Goal: Navigation & Orientation: Find specific page/section

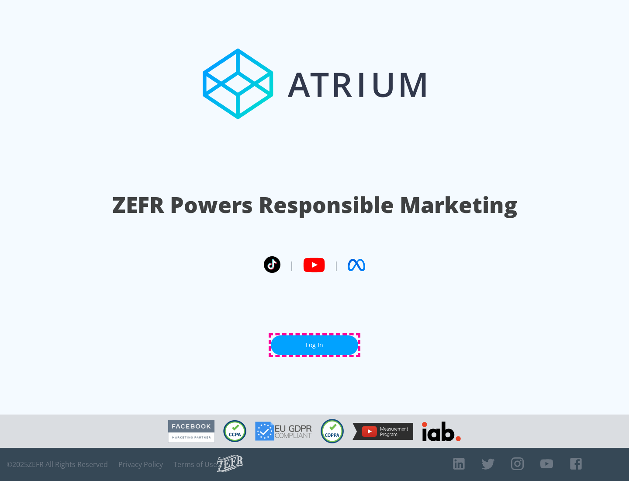
click at [315, 345] on link "Log In" at bounding box center [314, 345] width 87 height 20
